Goal: Task Accomplishment & Management: Use online tool/utility

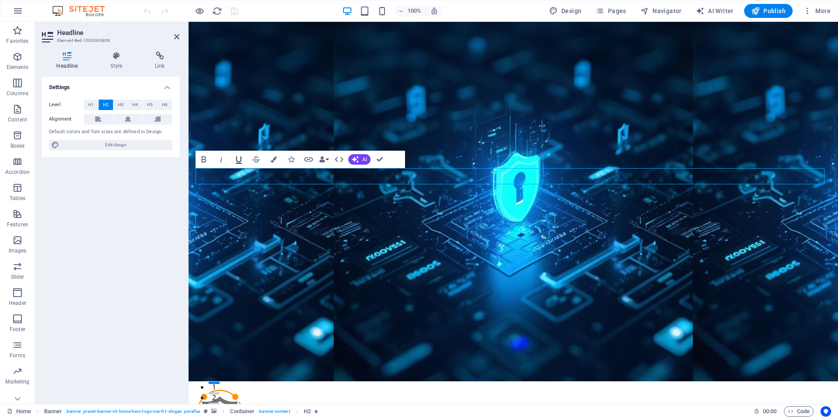
click at [237, 155] on icon "button" at bounding box center [239, 159] width 10 height 10
click at [244, 157] on button "Underline" at bounding box center [239, 159] width 17 height 17
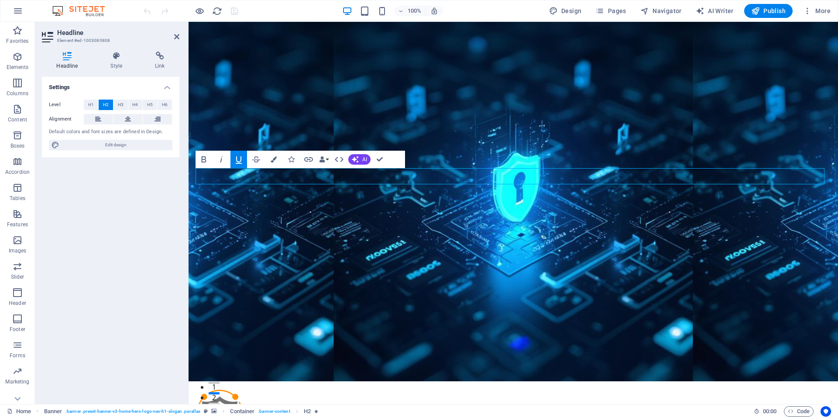
click at [244, 157] on button "Underline" at bounding box center [239, 159] width 17 height 17
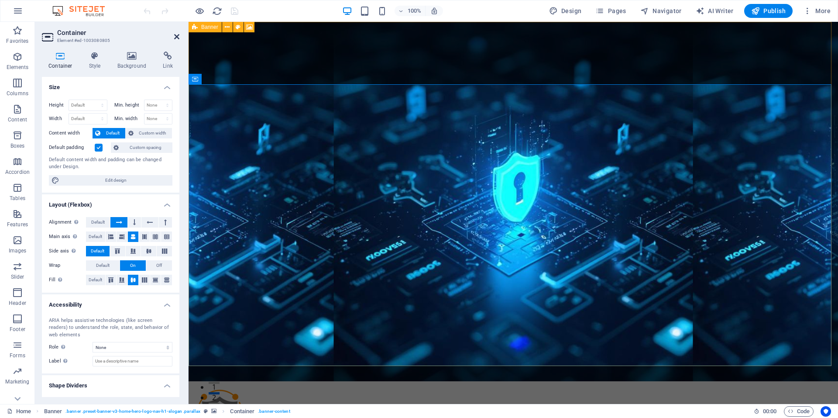
click at [175, 38] on icon at bounding box center [176, 36] width 5 height 7
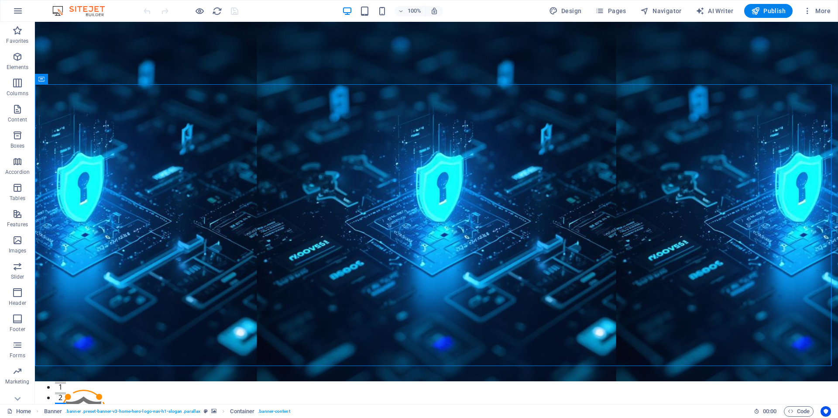
click at [232, 12] on div at bounding box center [191, 11] width 98 height 14
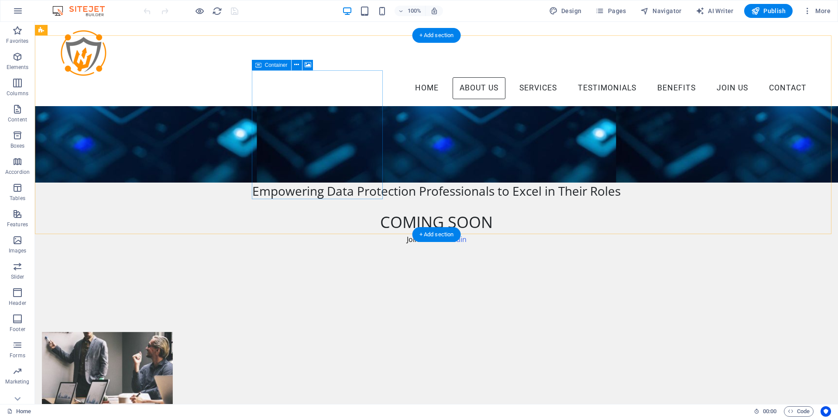
scroll to position [331, 0]
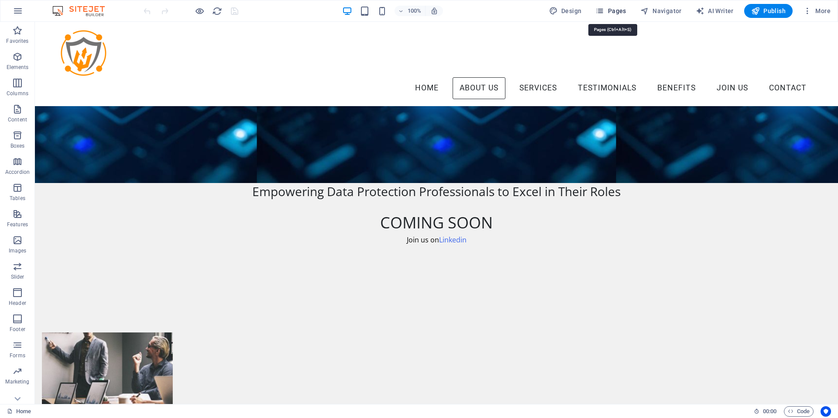
click at [604, 14] on icon "button" at bounding box center [600, 11] width 9 height 9
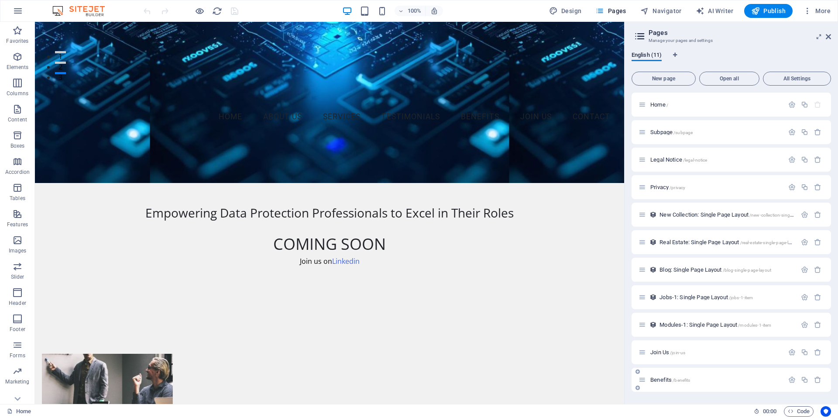
click at [677, 379] on span "/benefits" at bounding box center [681, 380] width 17 height 5
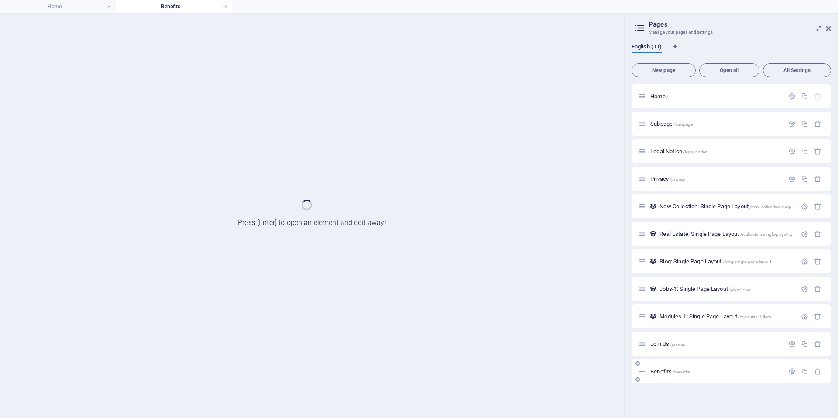
click at [677, 379] on div "Benefits /benefits" at bounding box center [732, 371] width 200 height 24
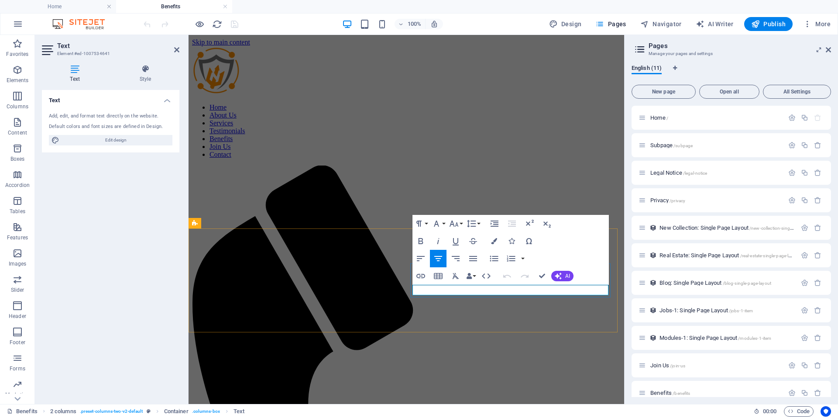
click at [460, 224] on button "Font Size" at bounding box center [456, 223] width 17 height 17
click at [464, 310] on link "14" at bounding box center [463, 306] width 31 height 13
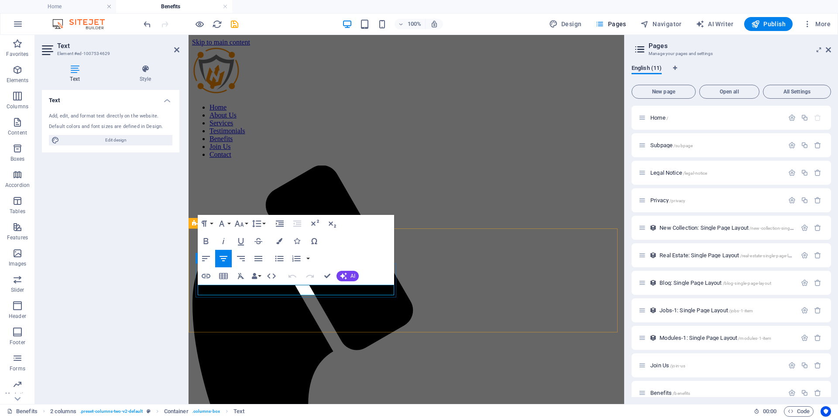
click at [246, 221] on button "Font Size" at bounding box center [241, 223] width 17 height 17
click at [245, 303] on link "14" at bounding box center [248, 306] width 31 height 13
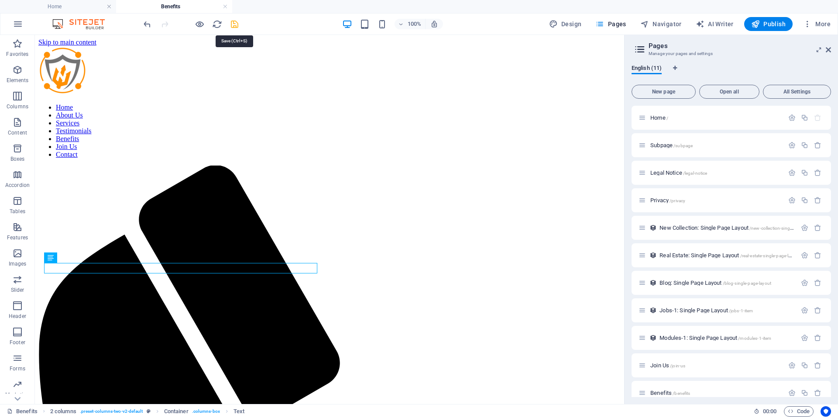
click at [233, 24] on icon "save" at bounding box center [235, 24] width 10 height 10
